Goal: Task Accomplishment & Management: Use online tool/utility

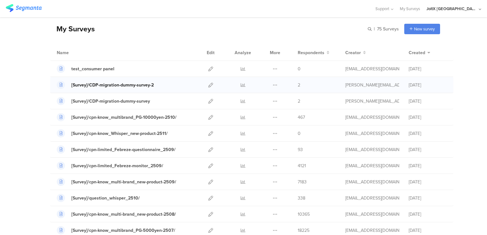
scroll to position [24, 0]
click at [208, 119] on link at bounding box center [210, 117] width 5 height 16
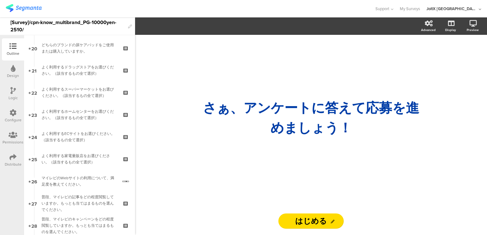
scroll to position [528, 0]
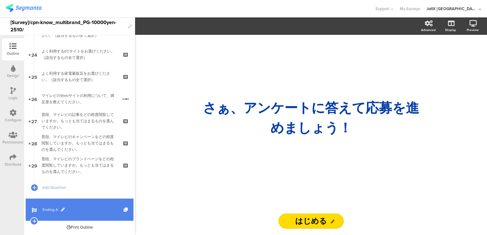
click at [45, 208] on span "Ending A" at bounding box center [83, 210] width 81 height 6
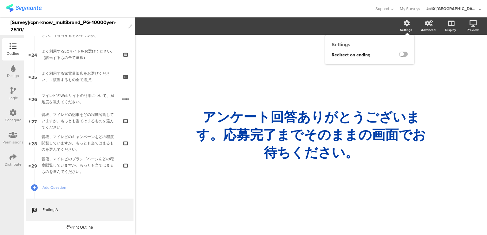
click at [405, 54] on label at bounding box center [404, 54] width 9 height 5
click at [0, 0] on input "checkbox" at bounding box center [0, 0] width 0 height 0
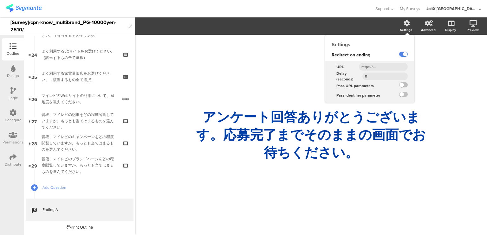
click at [383, 64] on input "text" at bounding box center [383, 67] width 49 height 8
paste input "https://www.myrepi.com/survey/cpn-know_multibrand_PG-10000yen-2510/"
type input "https://www.myrepi.com/survey/cpn-know_multibrand_PG-10000yen-2510/"
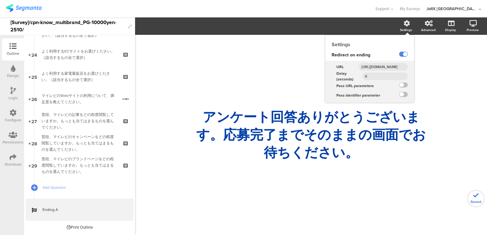
click at [373, 77] on input "0" at bounding box center [385, 77] width 45 height 8
type input "1"
type input "5"
click at [406, 83] on label at bounding box center [404, 85] width 9 height 5
click at [0, 0] on input "checkbox" at bounding box center [0, 0] width 0 height 0
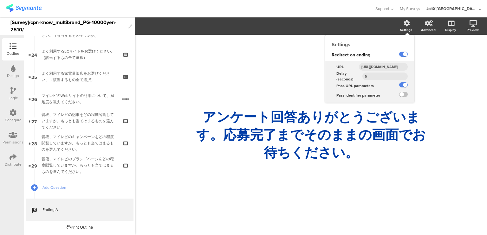
click at [405, 97] on ng-transclude at bounding box center [404, 95] width 9 height 7
click at [405, 96] on label at bounding box center [404, 94] width 9 height 5
click at [0, 0] on input "checkbox" at bounding box center [0, 0] width 0 height 0
